Goal: Navigation & Orientation: Find specific page/section

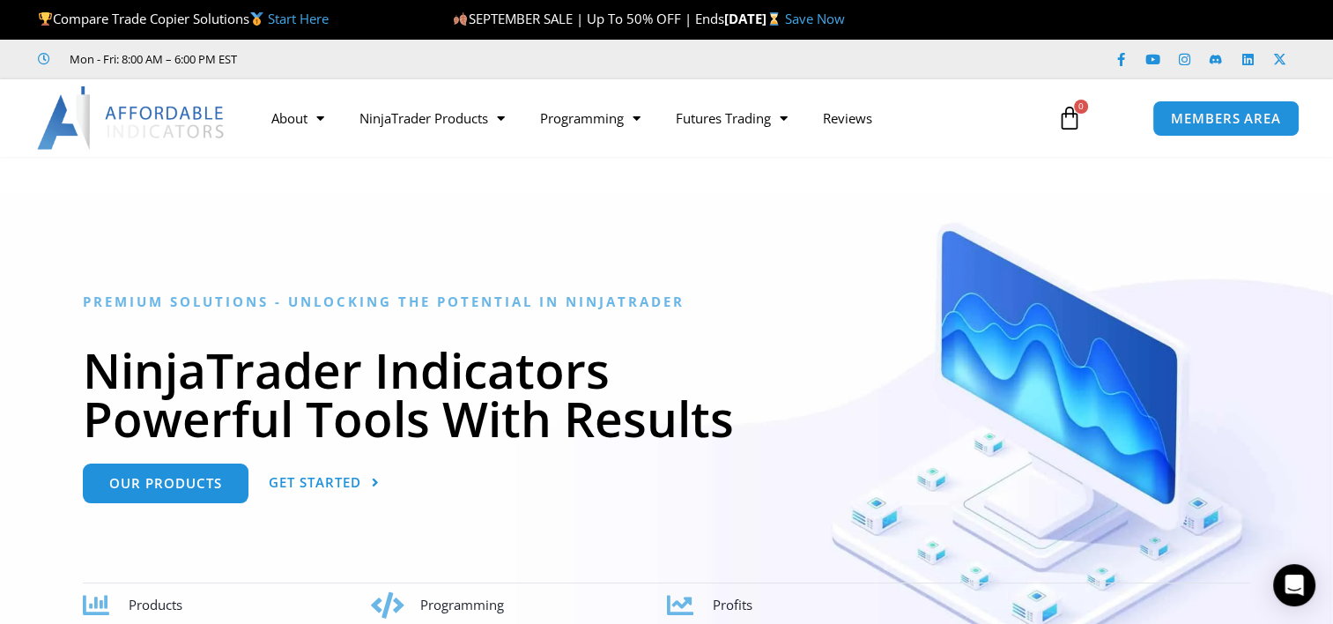
drag, startPoint x: 0, startPoint y: 0, endPoint x: 937, endPoint y: 74, distance: 940.2
click at [937, 74] on div "Facebook-f Youtube Instagram Linkedin X-twitter" at bounding box center [1092, 60] width 406 height 32
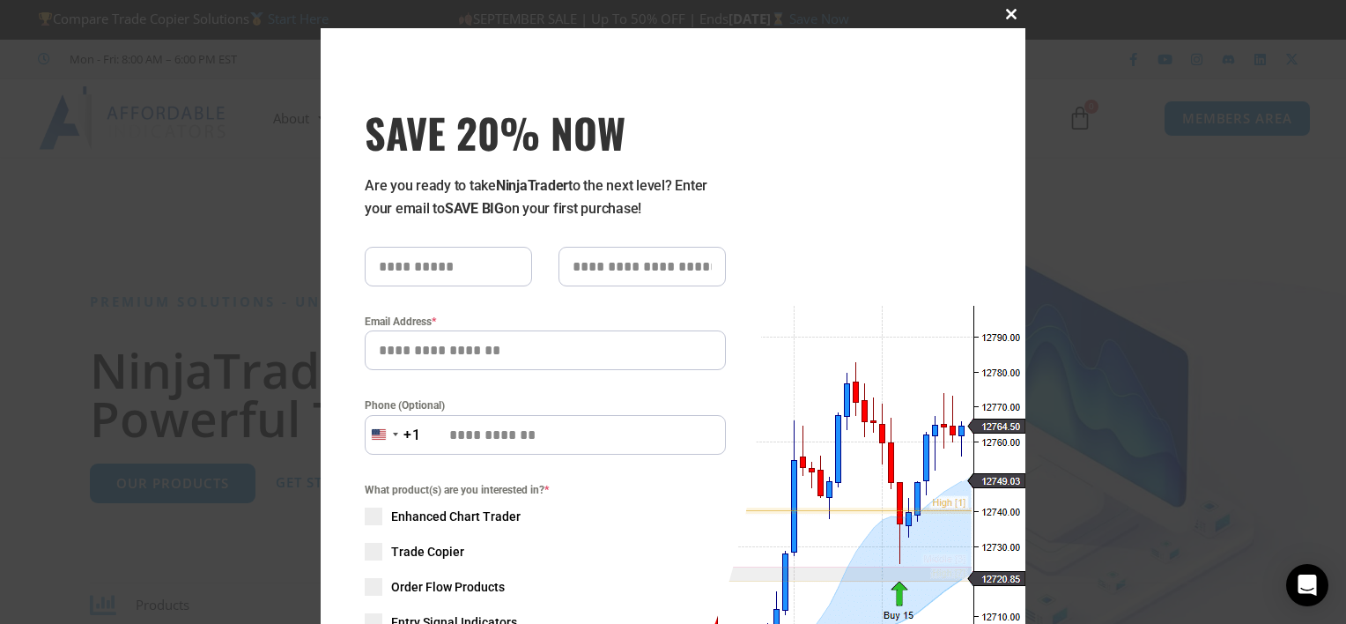
click at [1001, 11] on span "SAVE 20% NOW popup" at bounding box center [1011, 14] width 28 height 11
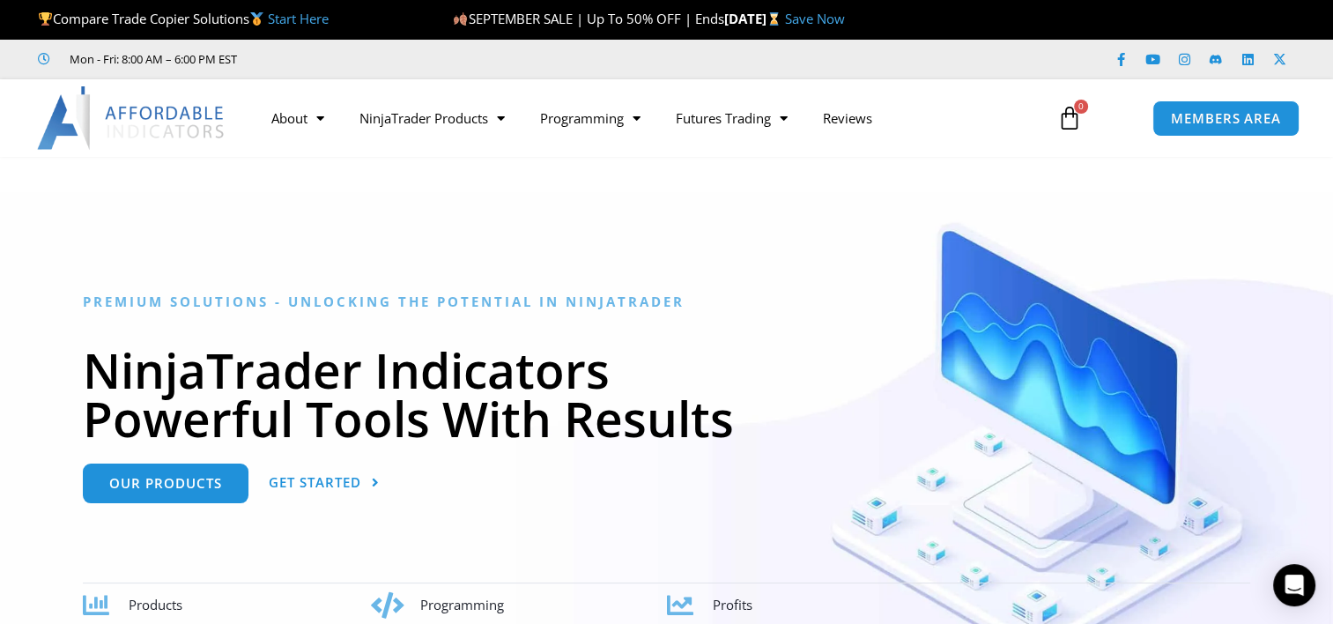
click at [1227, 136] on div "MEMBERS AREA" at bounding box center [1237, 119] width 189 height 54
click at [1232, 127] on link "MEMBERS AREA" at bounding box center [1225, 118] width 161 height 40
